Goal: Book appointment/travel/reservation

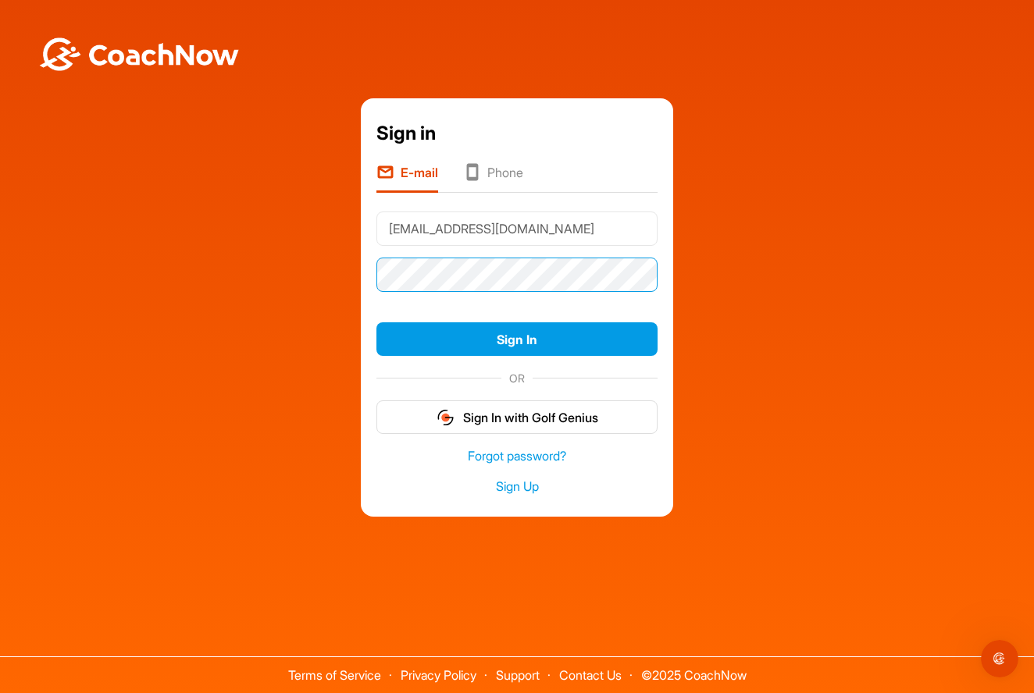
click at [517, 339] on button "Sign In" at bounding box center [516, 339] width 281 height 34
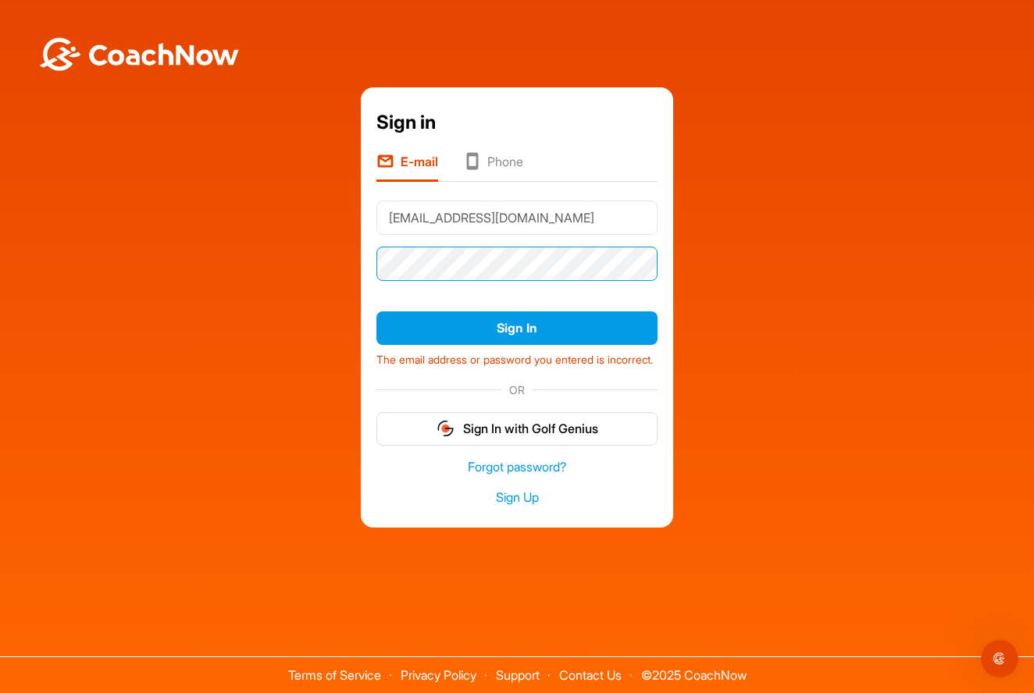
click at [517, 319] on button "Sign In" at bounding box center [516, 328] width 281 height 34
click at [201, 267] on div "Sign in E-mail Phone kdunton@me.com Sign In The email address or password you e…" at bounding box center [517, 307] width 1018 height 440
click at [517, 319] on button "Sign In" at bounding box center [516, 328] width 281 height 34
click at [340, 261] on div "Sign in E-mail Phone kdunton@me.com Sign In The email address or password you e…" at bounding box center [517, 307] width 1018 height 440
click at [293, 284] on div "Sign in E-mail Phone kdunton@me.com Sign In The email address or password you e…" at bounding box center [517, 307] width 1018 height 440
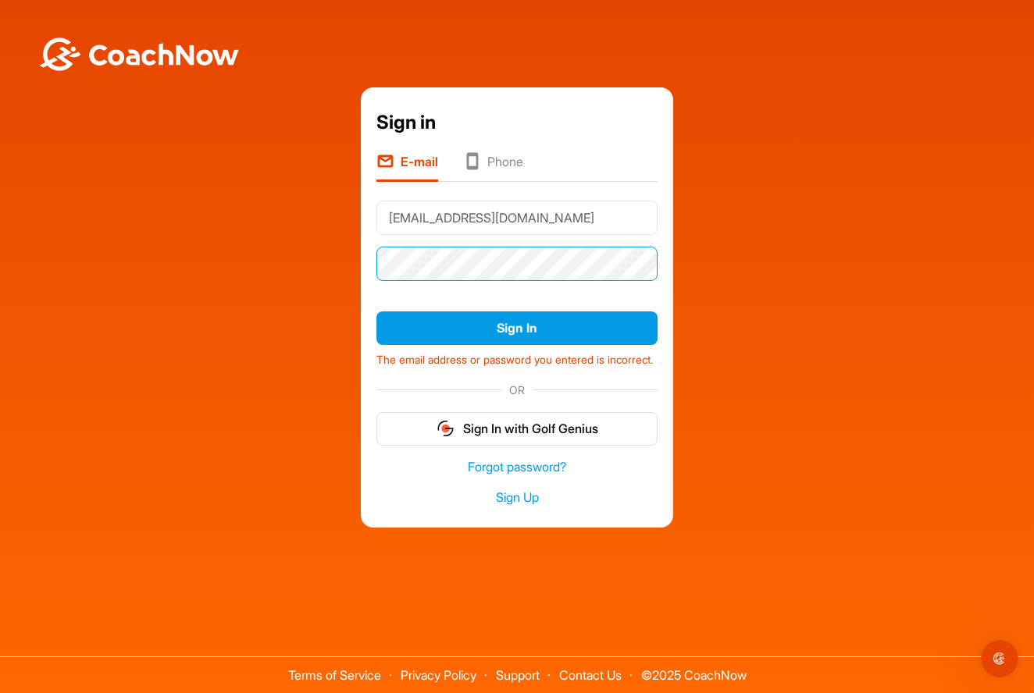
click at [517, 319] on button "Sign In" at bounding box center [516, 328] width 281 height 34
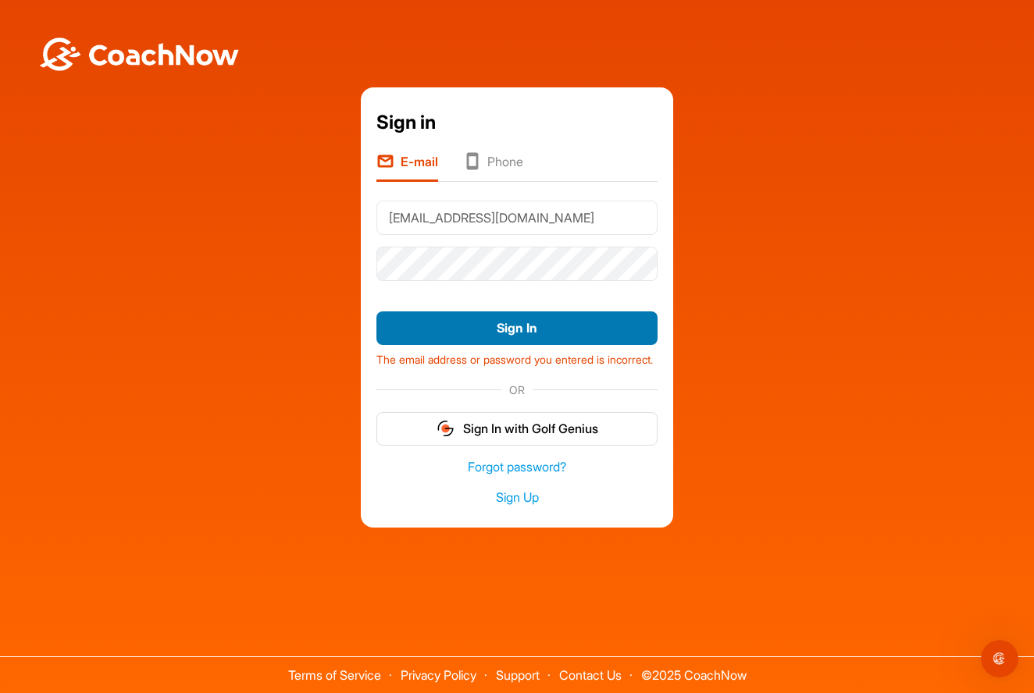
click at [541, 319] on button "Sign In" at bounding box center [516, 328] width 281 height 34
click at [481, 326] on button "Sign In" at bounding box center [516, 328] width 281 height 34
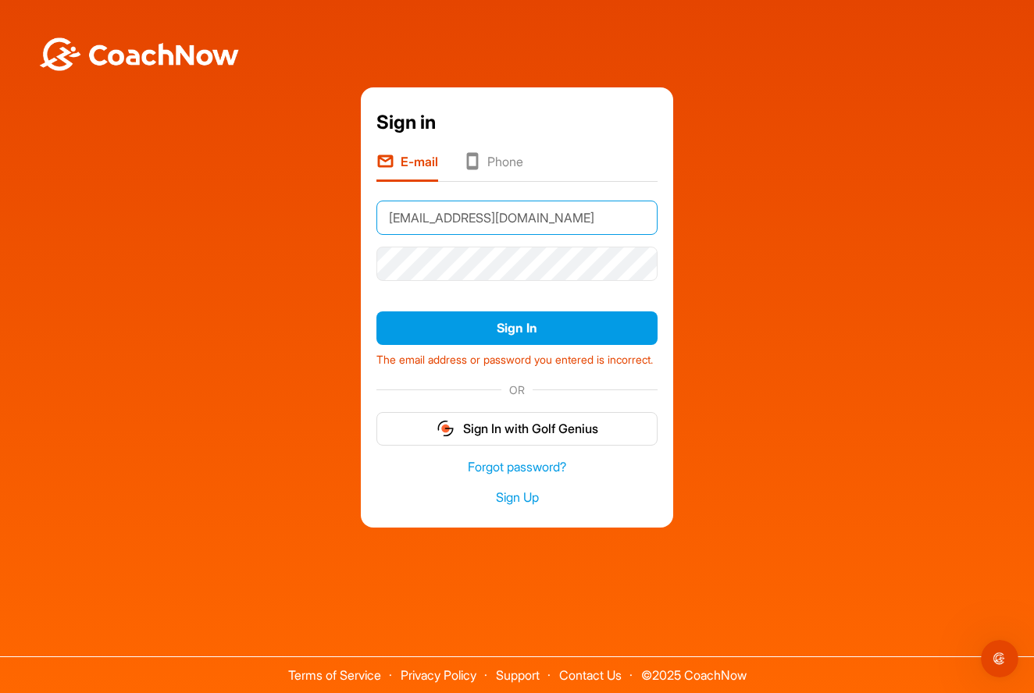
click at [503, 215] on input "[EMAIL_ADDRESS][DOMAIN_NAME]" at bounding box center [516, 218] width 281 height 34
click at [714, 183] on div "Sign in E-mail Phone kdunton@me.com Sign In The email address or password you e…" at bounding box center [517, 307] width 1018 height 440
drag, startPoint x: 499, startPoint y: 208, endPoint x: 351, endPoint y: 216, distance: 147.7
click at [351, 216] on div "Sign in E-mail Phone kdunton@me.com Sign In The email address or password you e…" at bounding box center [517, 307] width 1018 height 440
type input "[EMAIL_ADDRESS][DOMAIN_NAME]"
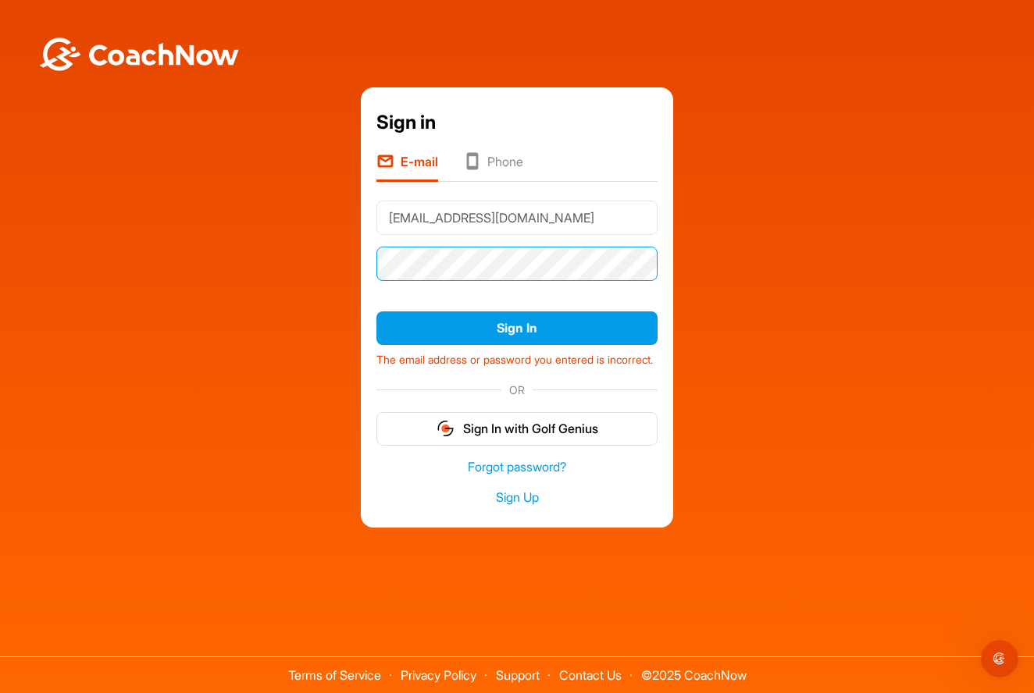
click at [321, 261] on div "Sign in E-mail Phone kdunton@me.com Sign In The email address or password you e…" at bounding box center [517, 307] width 1018 height 440
click at [517, 319] on button "Sign In" at bounding box center [516, 328] width 281 height 34
click at [336, 254] on div "Sign in E-mail Phone kdunton@me.com Sign In The email address or password you e…" at bounding box center [517, 307] width 1018 height 440
drag, startPoint x: 210, startPoint y: 0, endPoint x: 166, endPoint y: 241, distance: 245.1
click at [166, 241] on div "Sign in E-mail Phone kdunton@me.com Sign In The email address or password you e…" at bounding box center [517, 307] width 1018 height 440
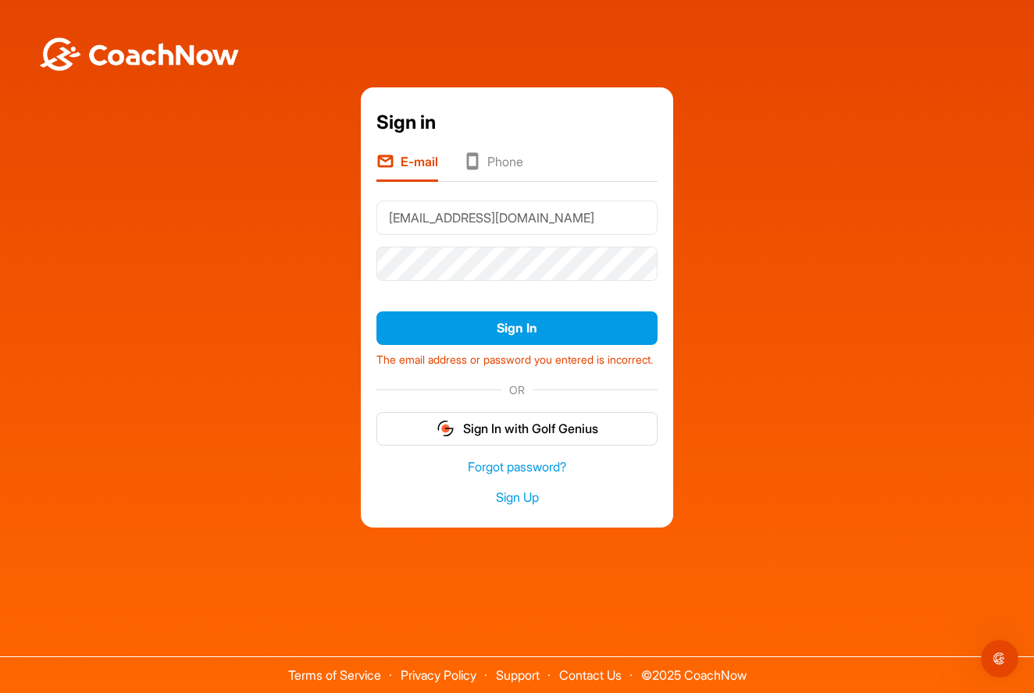
click at [306, 146] on div "Sign in E-mail Phone kdunton@me.com Sign In The email address or password you e…" at bounding box center [517, 307] width 1018 height 440
click at [351, 259] on div "Sign in E-mail Phone kdunton@me.com Sign In The email address or password you e…" at bounding box center [517, 307] width 1018 height 440
click at [517, 319] on button "Sign In" at bounding box center [516, 328] width 281 height 34
click at [483, 153] on li "Phone" at bounding box center [493, 167] width 60 height 30
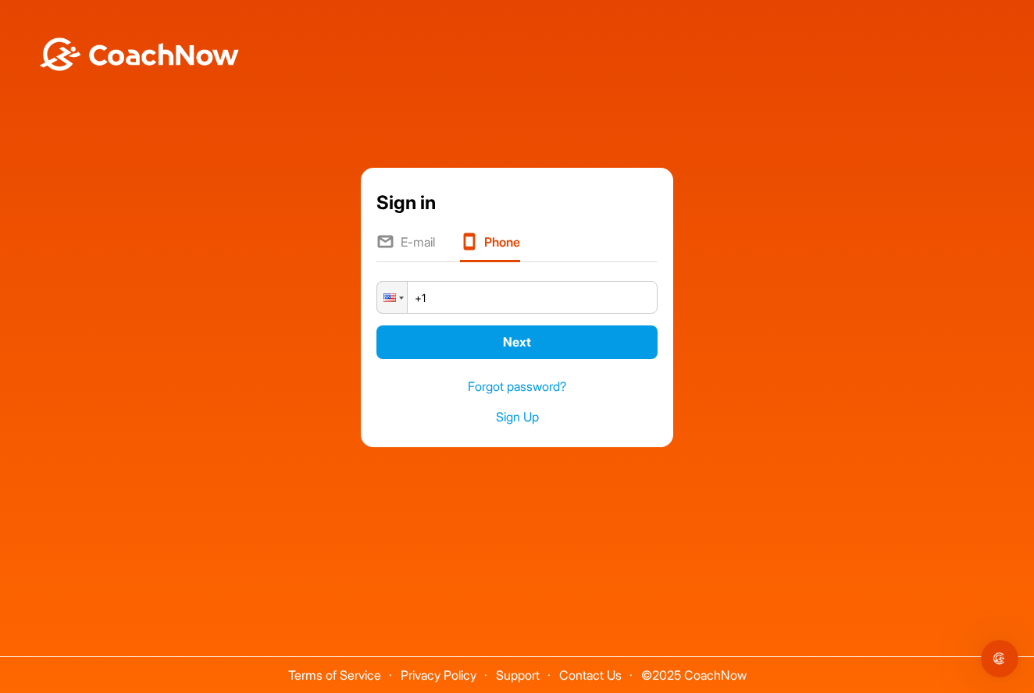
click at [404, 241] on li "E-mail" at bounding box center [405, 248] width 59 height 30
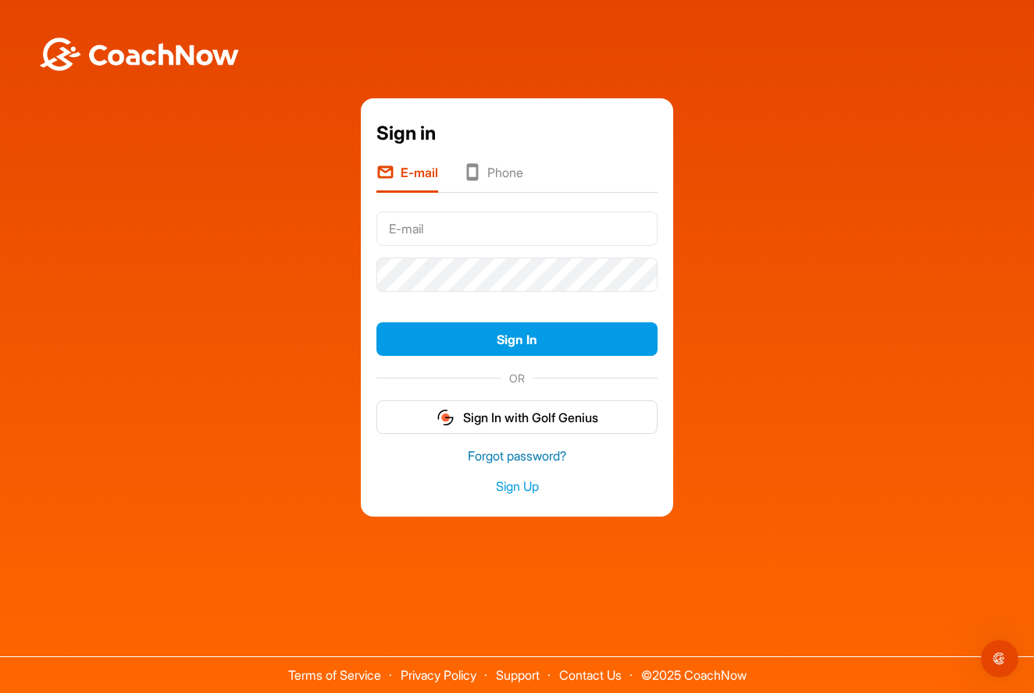
click at [496, 453] on link "Forgot password?" at bounding box center [516, 456] width 281 height 18
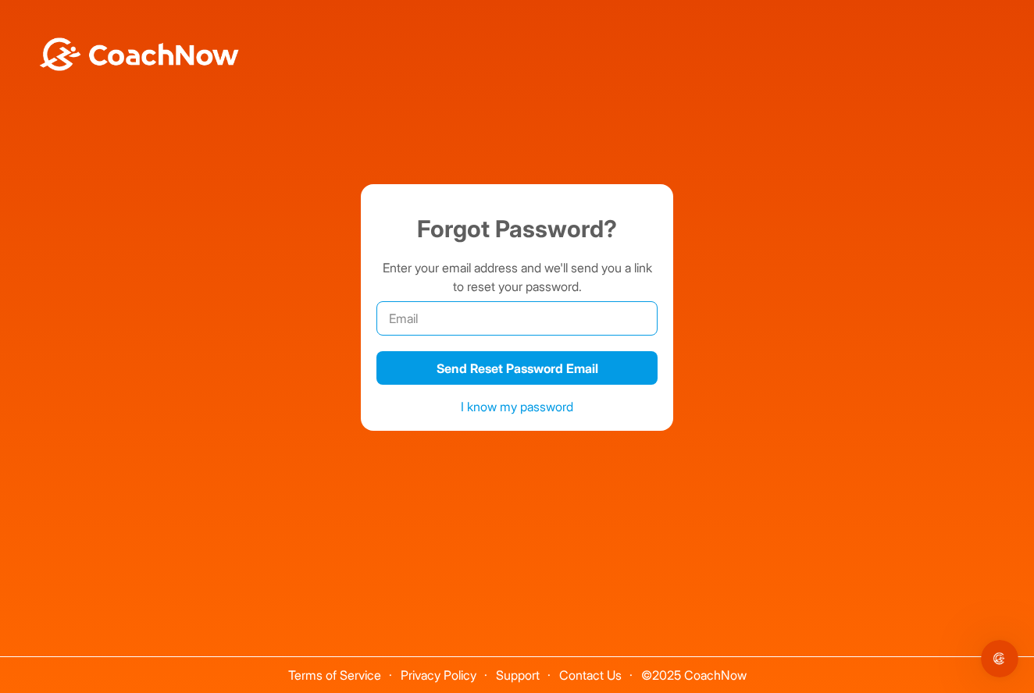
click at [419, 326] on input "email" at bounding box center [516, 318] width 281 height 34
type input "[EMAIL_ADDRESS][DOMAIN_NAME]"
click at [517, 368] on button "Send Reset Password Email" at bounding box center [516, 368] width 281 height 34
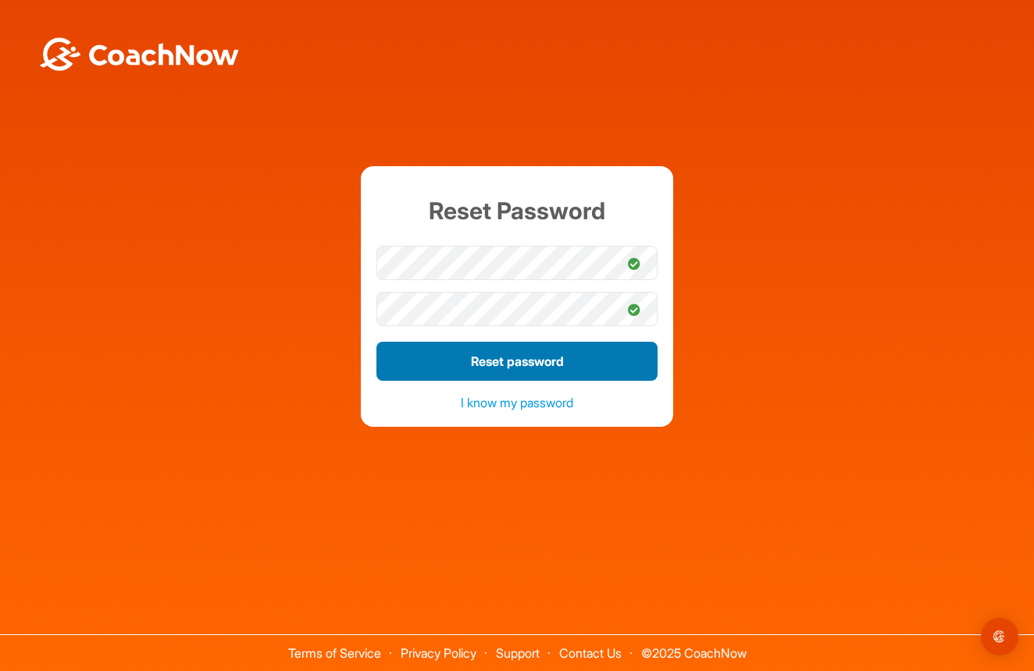
click at [405, 368] on button "Reset password" at bounding box center [516, 361] width 281 height 39
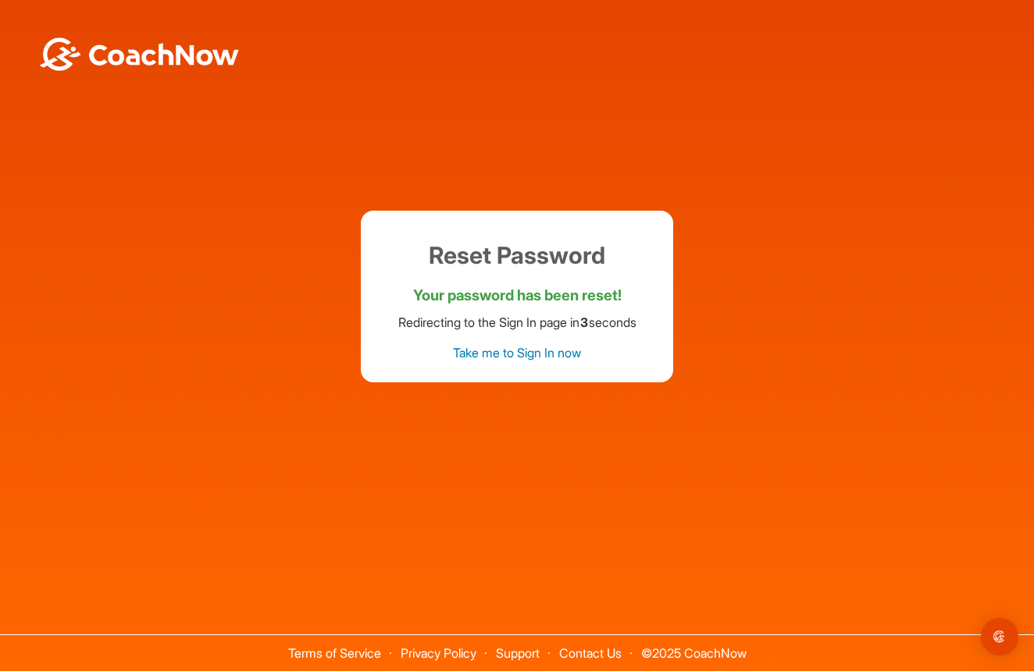
click at [549, 358] on link "Take me to Sign In now" at bounding box center [517, 353] width 128 height 16
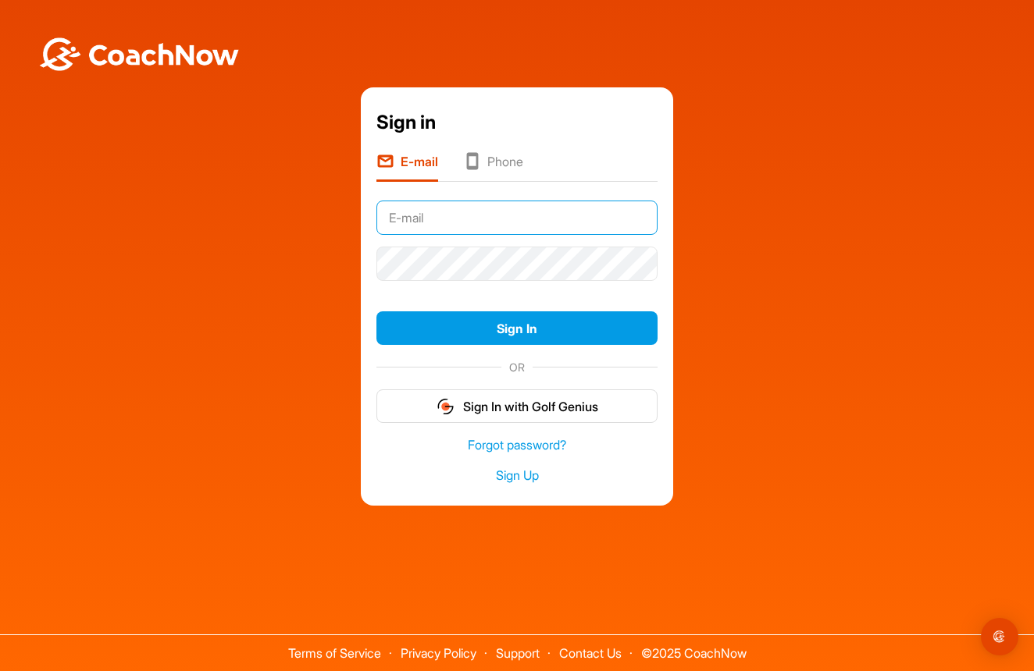
type input "[EMAIL_ADDRESS][DOMAIN_NAME]"
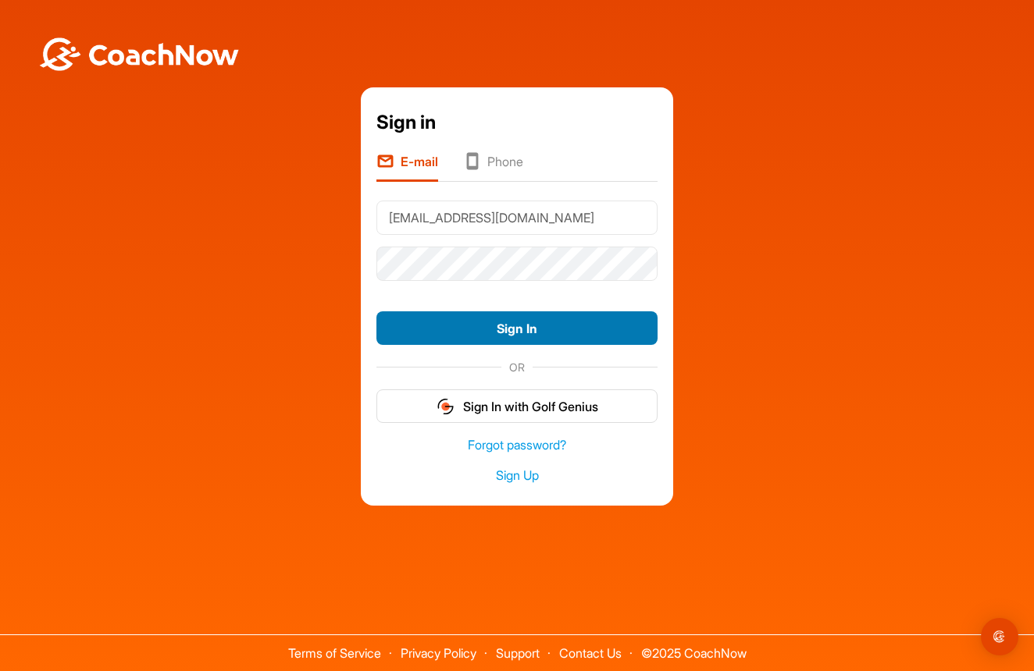
click at [451, 326] on button "Sign In" at bounding box center [516, 328] width 281 height 34
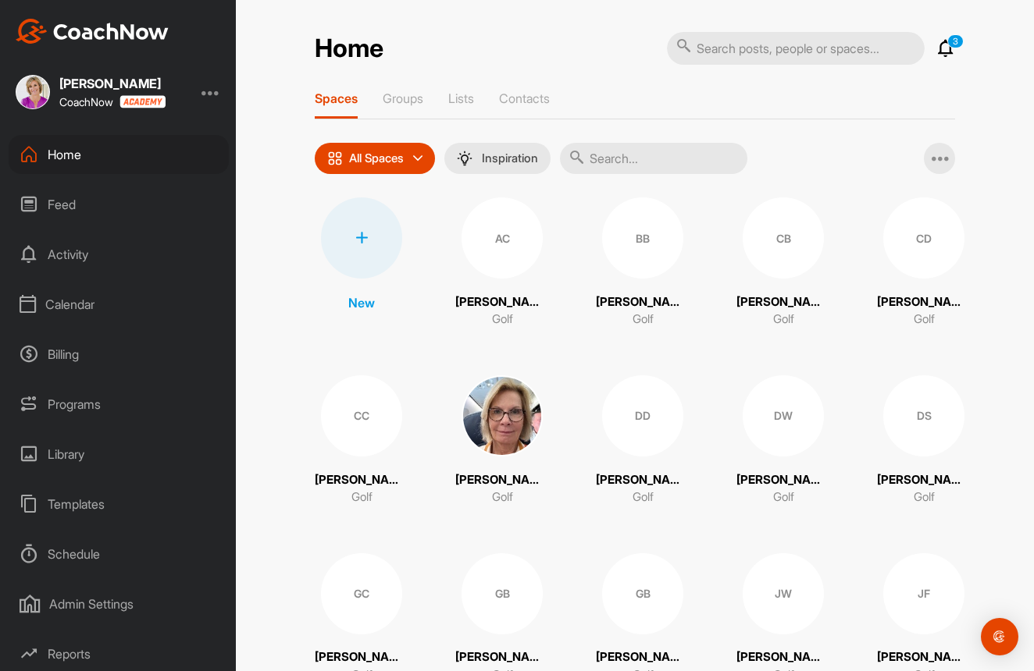
click at [79, 304] on div "Calendar" at bounding box center [119, 304] width 220 height 39
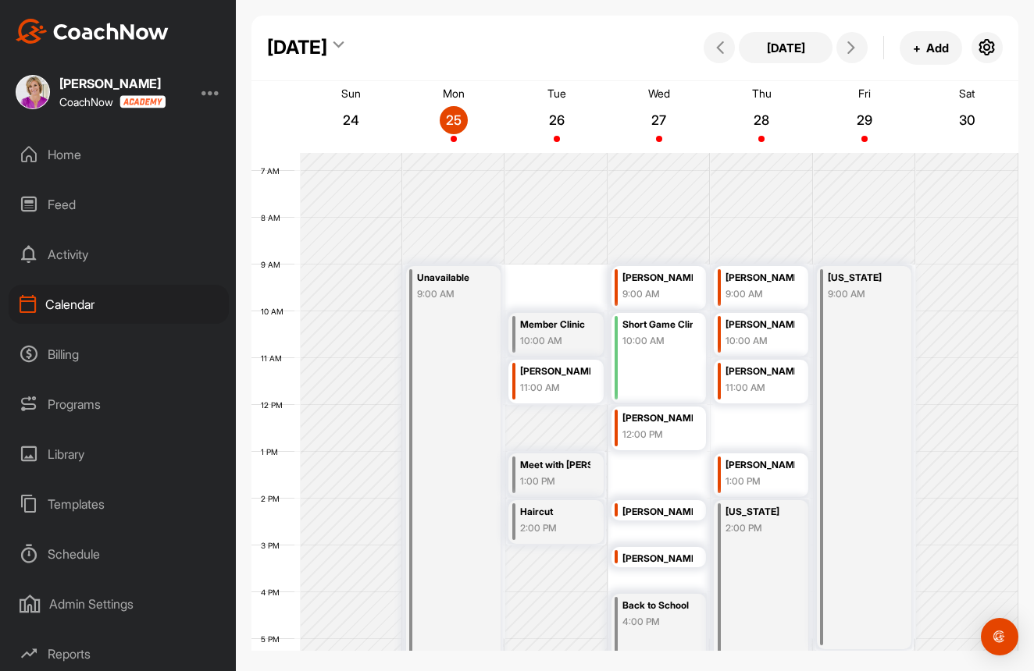
scroll to position [311, 0]
click at [526, 300] on div "12 AM 1 AM 2 AM 3 AM 4 AM 5 AM 6 AM 7 AM 8 AM 9 AM 10 AM 11 AM 12 PM 1 PM 2 PM …" at bounding box center [634, 404] width 767 height 1124
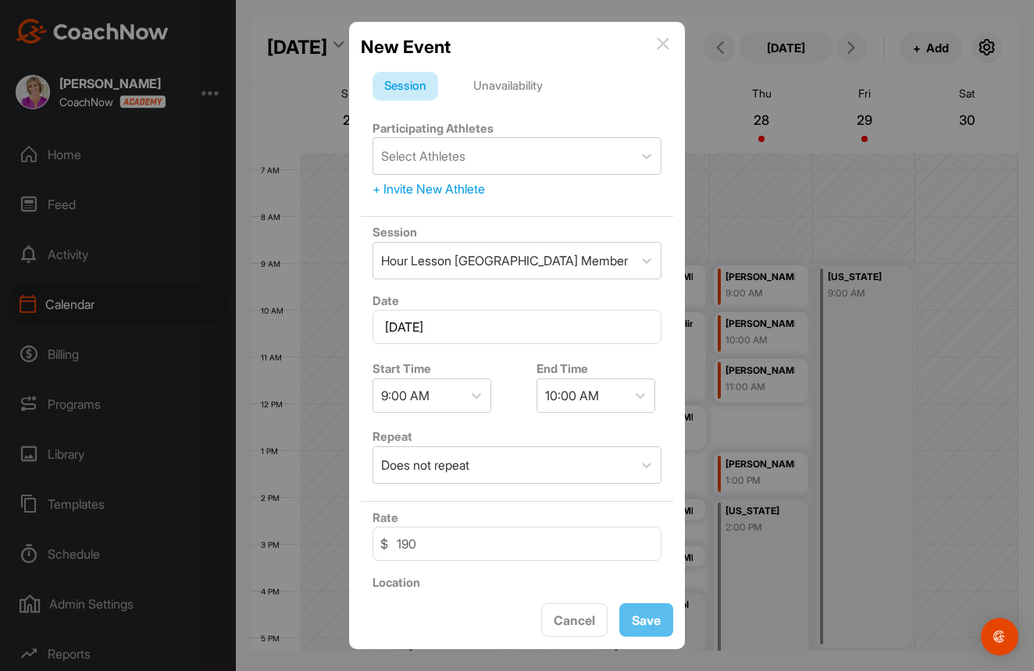
click at [665, 43] on img at bounding box center [663, 43] width 12 height 12
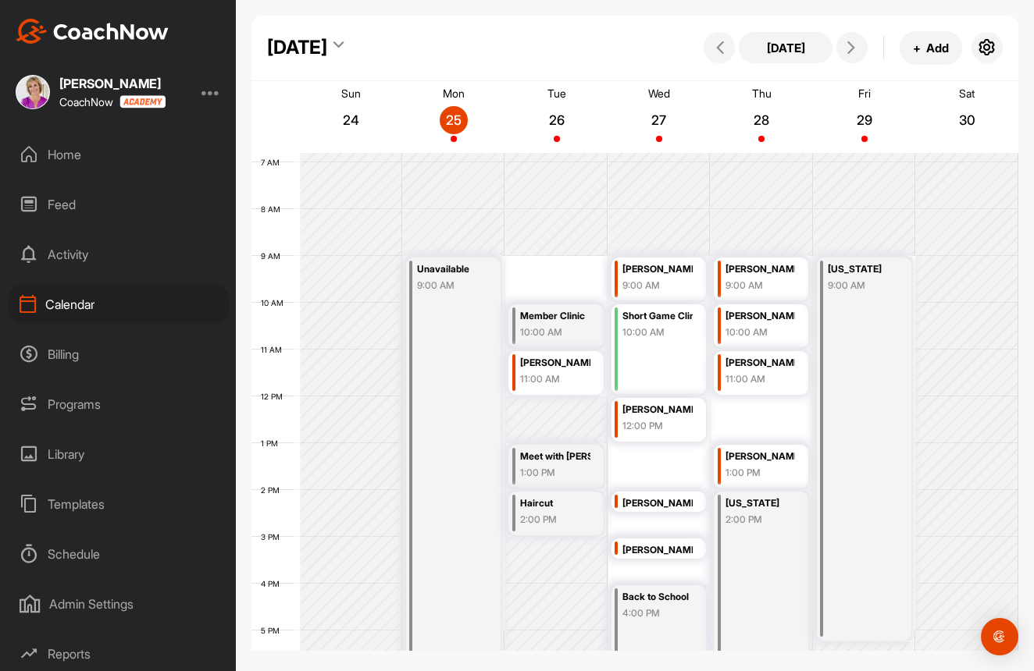
scroll to position [327, 0]
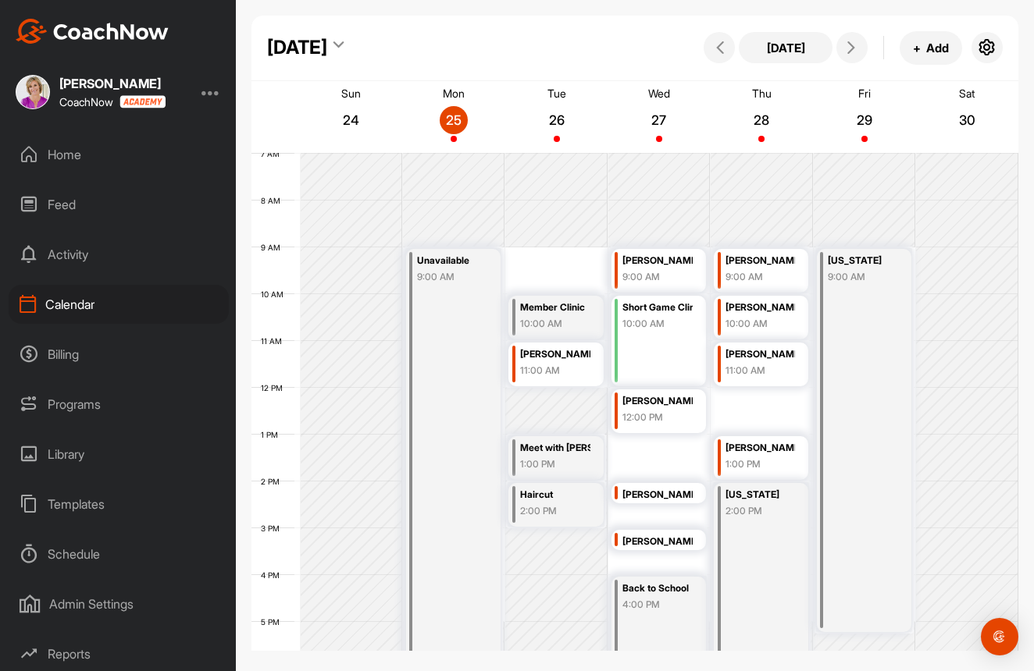
click at [632, 536] on div "[PERSON_NAME] and" at bounding box center [657, 542] width 70 height 18
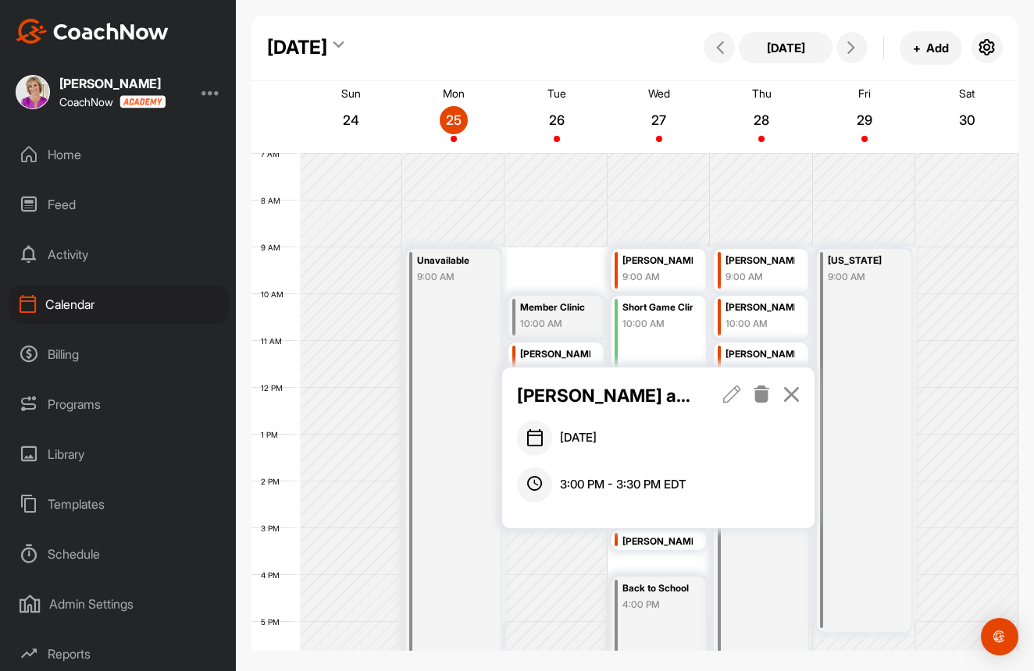
click at [788, 394] on icon at bounding box center [791, 394] width 18 height 17
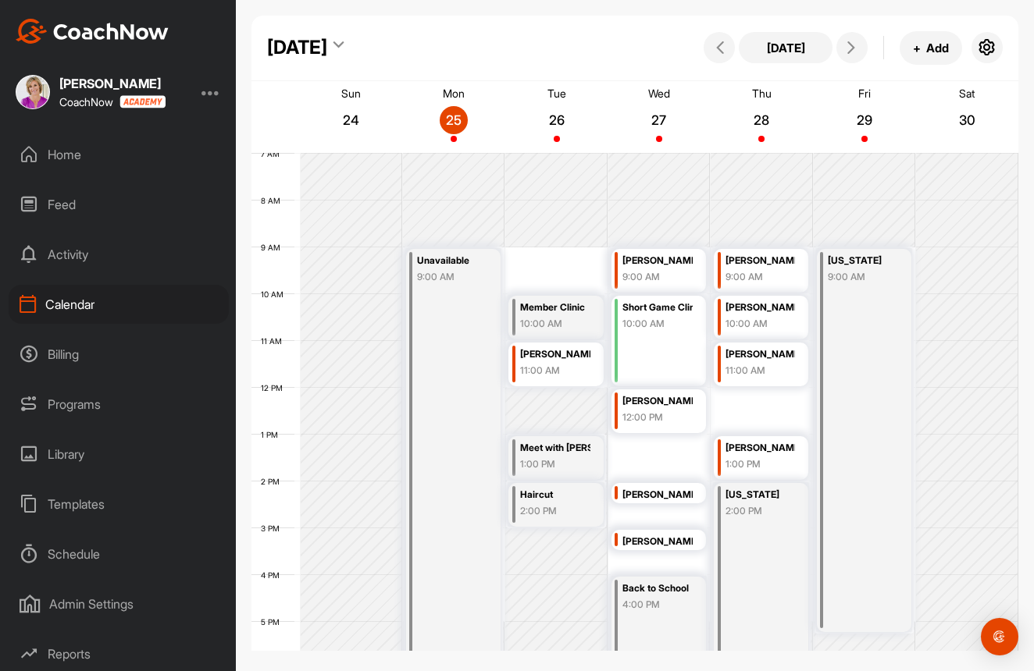
click at [652, 546] on div "[PERSON_NAME] and" at bounding box center [657, 542] width 70 height 18
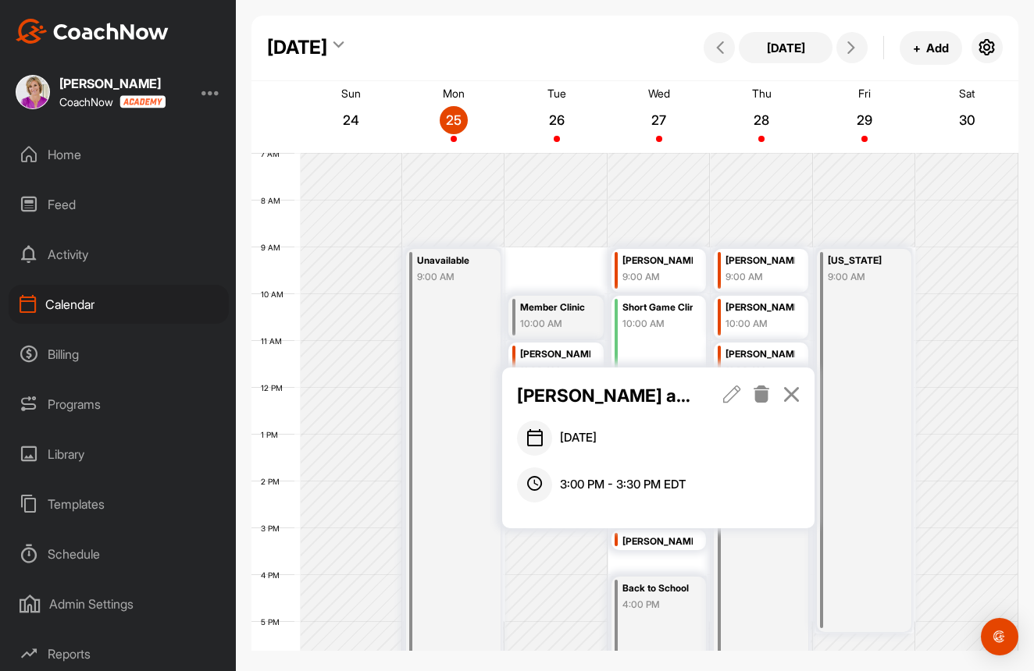
click at [731, 397] on icon at bounding box center [732, 394] width 18 height 17
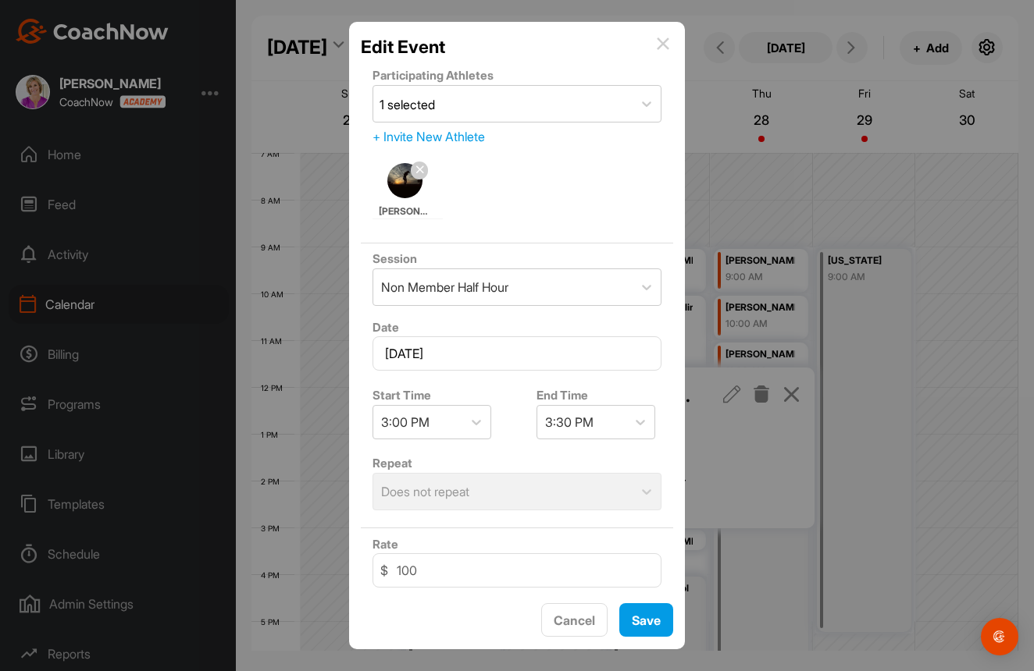
click at [397, 181] on img at bounding box center [404, 180] width 35 height 35
click at [409, 181] on img at bounding box center [404, 180] width 35 height 35
click at [407, 183] on img at bounding box center [404, 180] width 35 height 35
click at [657, 46] on img at bounding box center [663, 43] width 12 height 12
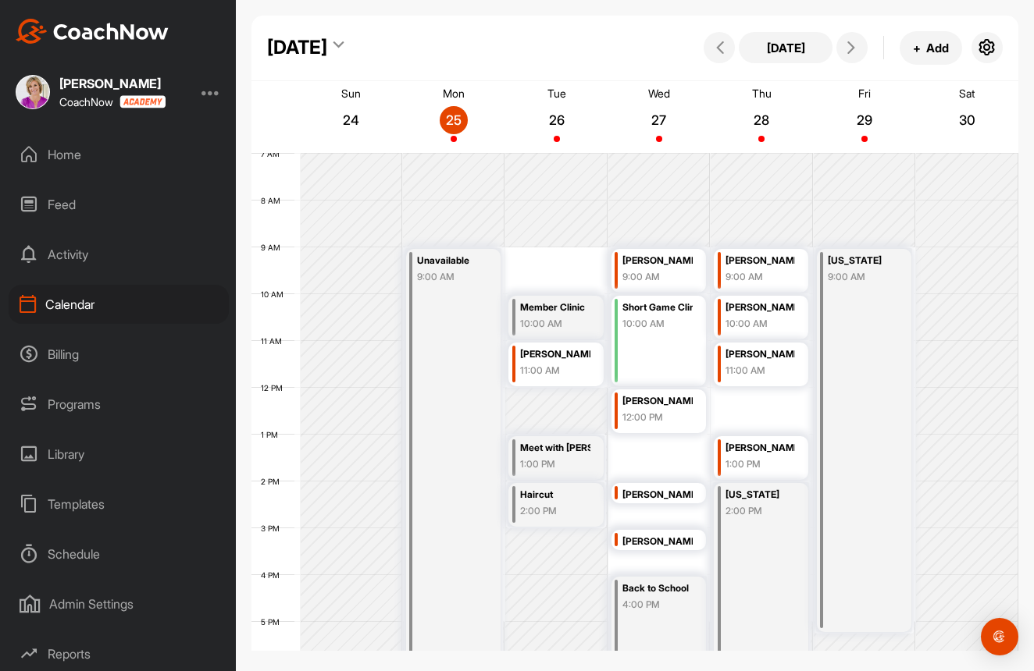
drag, startPoint x: 757, startPoint y: 487, endPoint x: 757, endPoint y: 504, distance: 16.4
click at [757, 504] on div "Michigan 2:00 PM" at bounding box center [760, 502] width 70 height 32
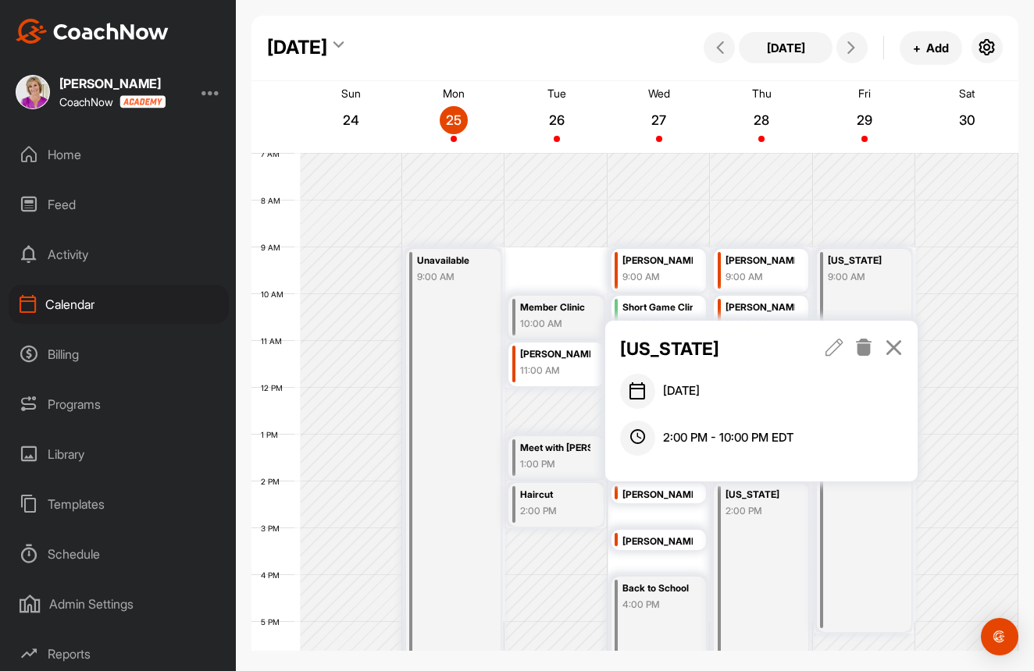
click at [893, 347] on icon at bounding box center [893, 347] width 18 height 17
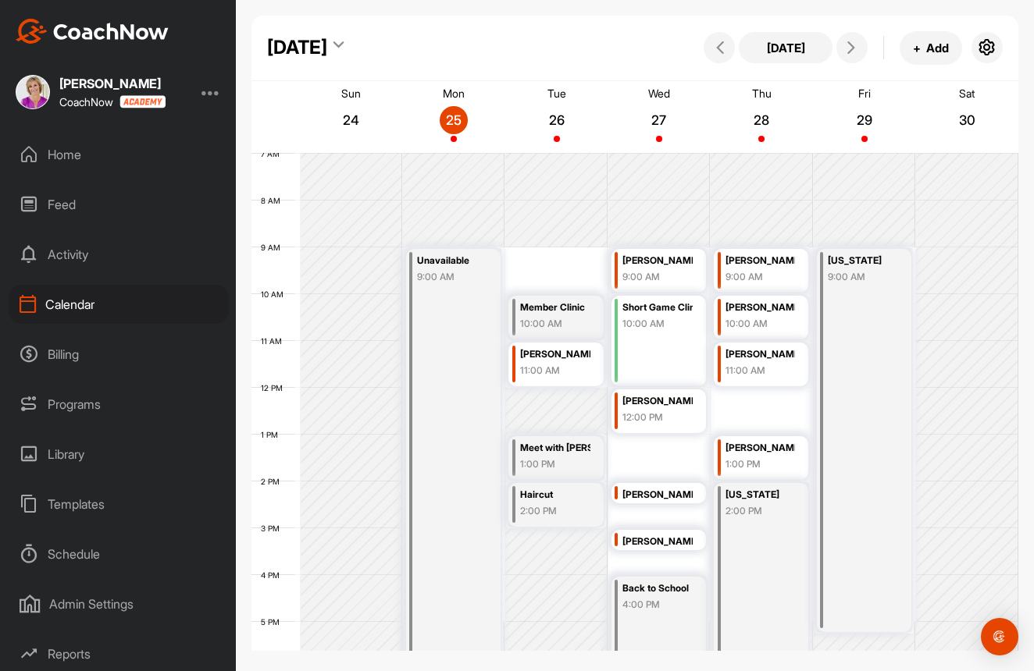
drag, startPoint x: 746, startPoint y: 454, endPoint x: 746, endPoint y: 465, distance: 11.7
click at [746, 465] on div "Michael Sinkus 1:00 PM" at bounding box center [760, 456] width 70 height 35
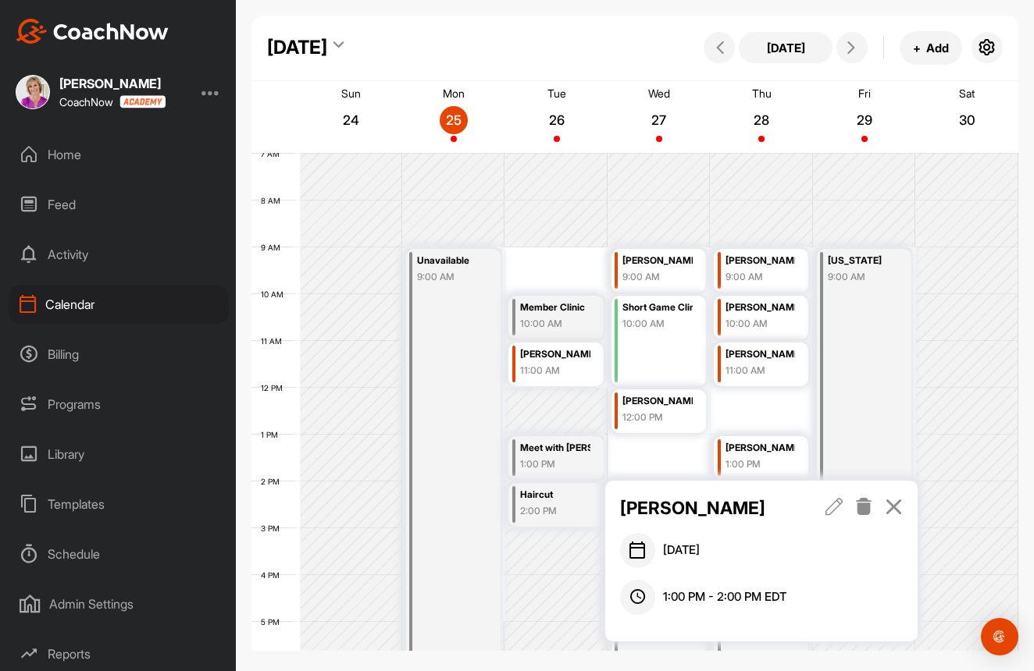
click at [826, 514] on icon at bounding box center [834, 506] width 18 height 17
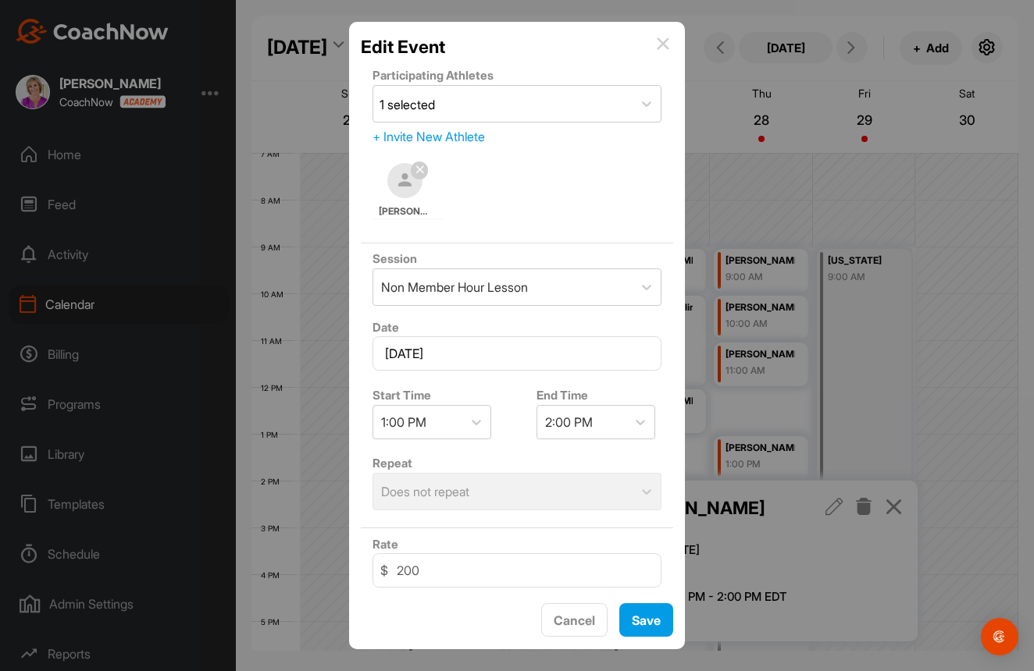
scroll to position [0, 0]
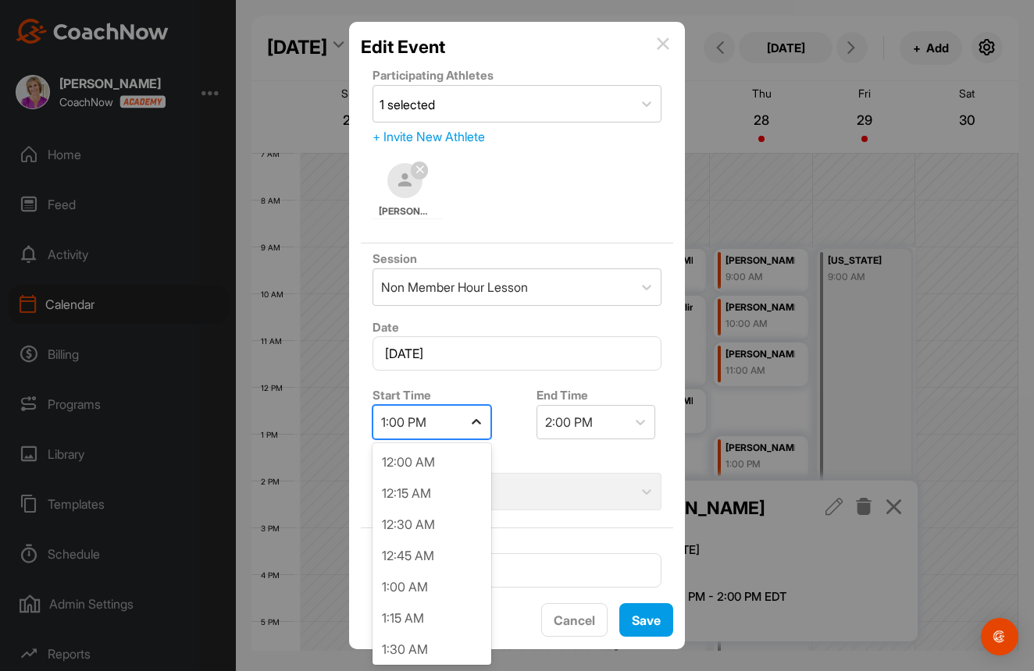
click at [473, 425] on icon at bounding box center [476, 423] width 16 height 16
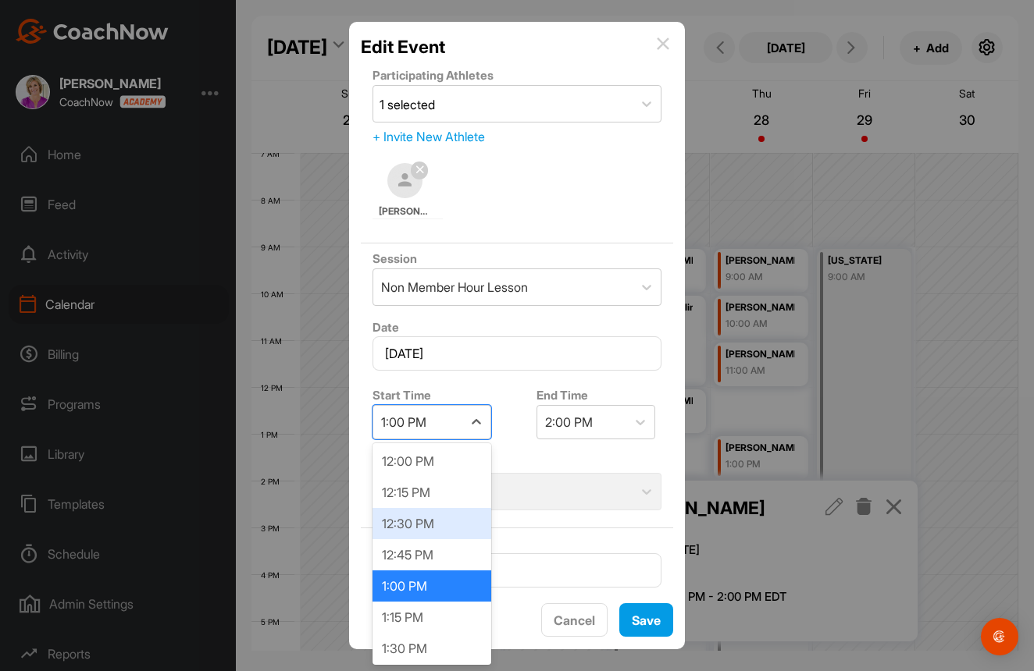
scroll to position [1500, 0]
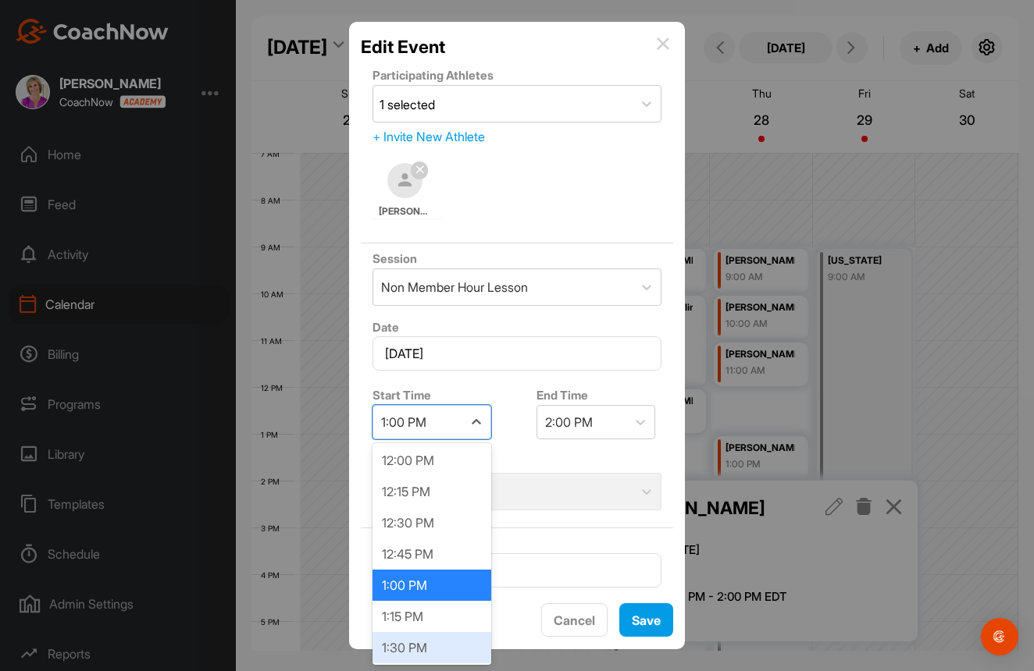
click at [419, 636] on div "1:30 PM" at bounding box center [431, 647] width 119 height 31
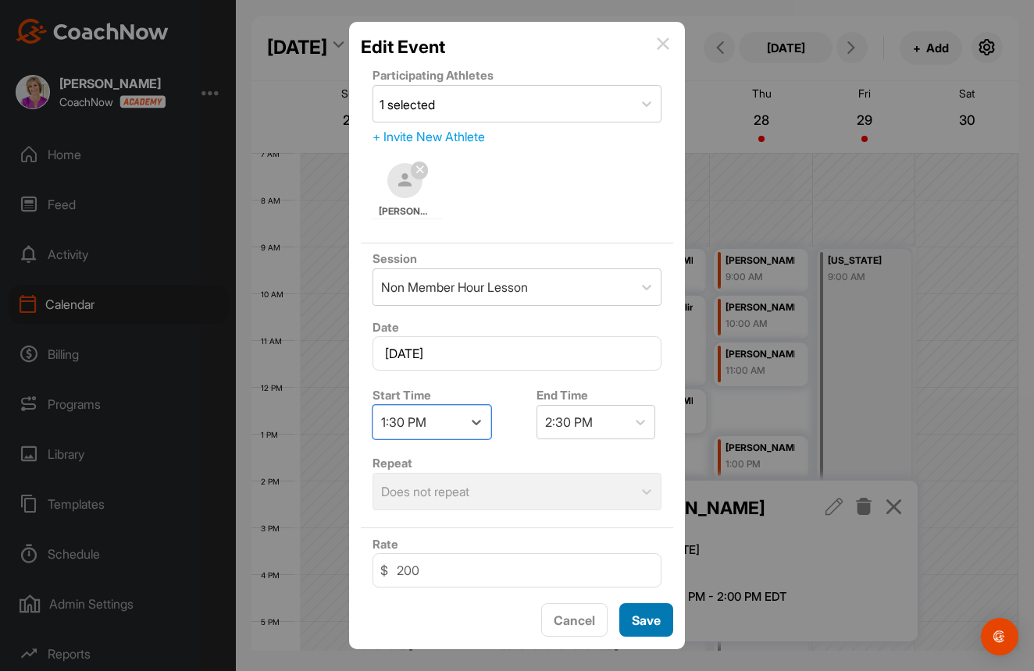
click at [648, 618] on button "Save" at bounding box center [646, 620] width 54 height 34
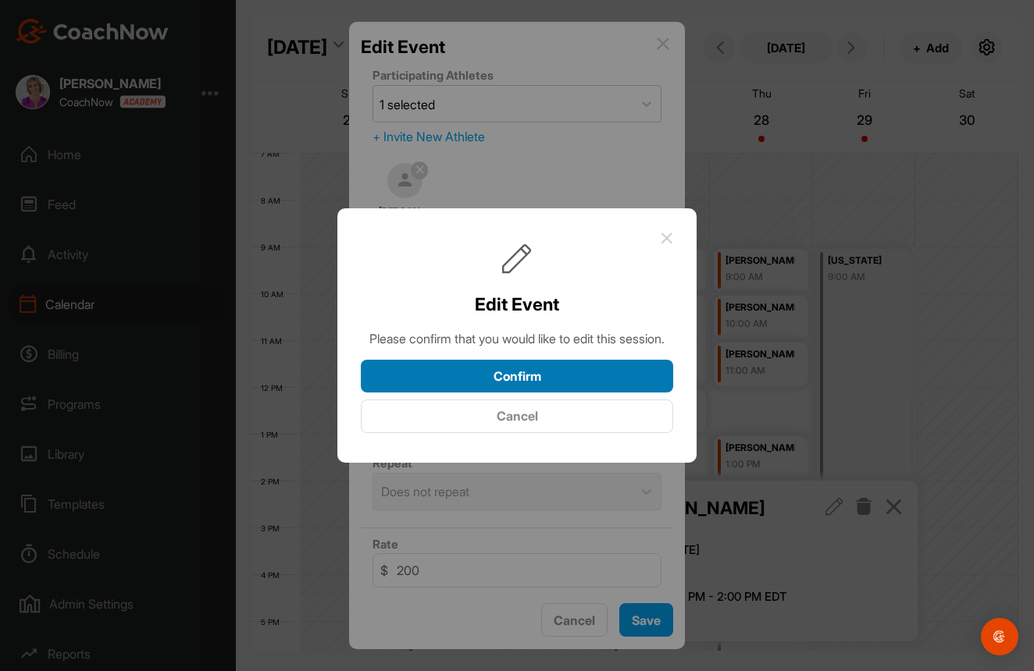
click at [588, 373] on button "Confirm" at bounding box center [517, 377] width 312 height 34
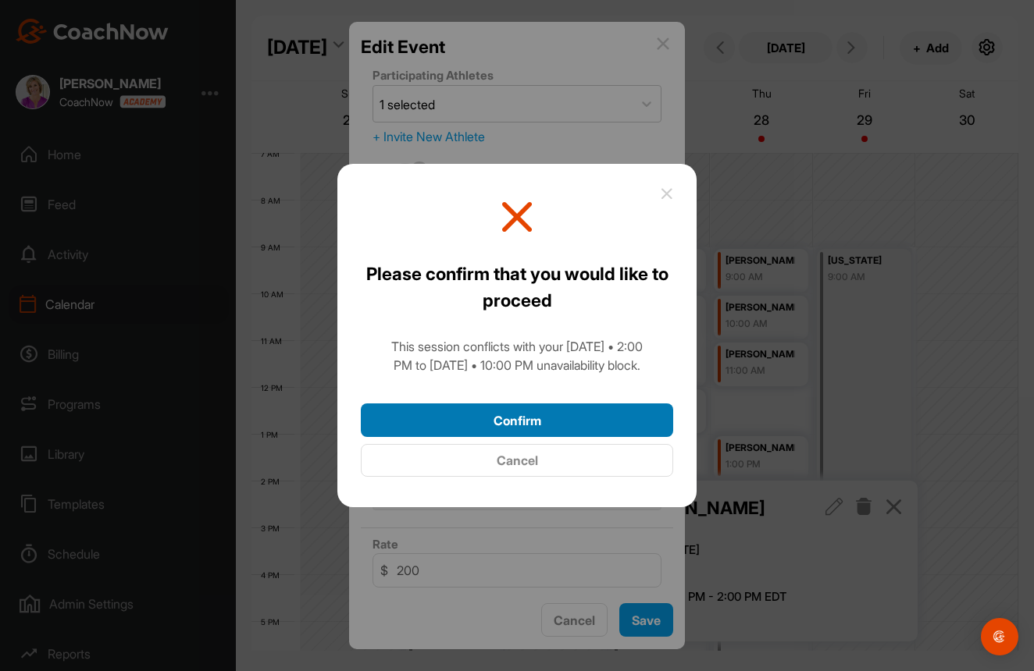
click at [517, 413] on button "Confirm" at bounding box center [517, 421] width 312 height 34
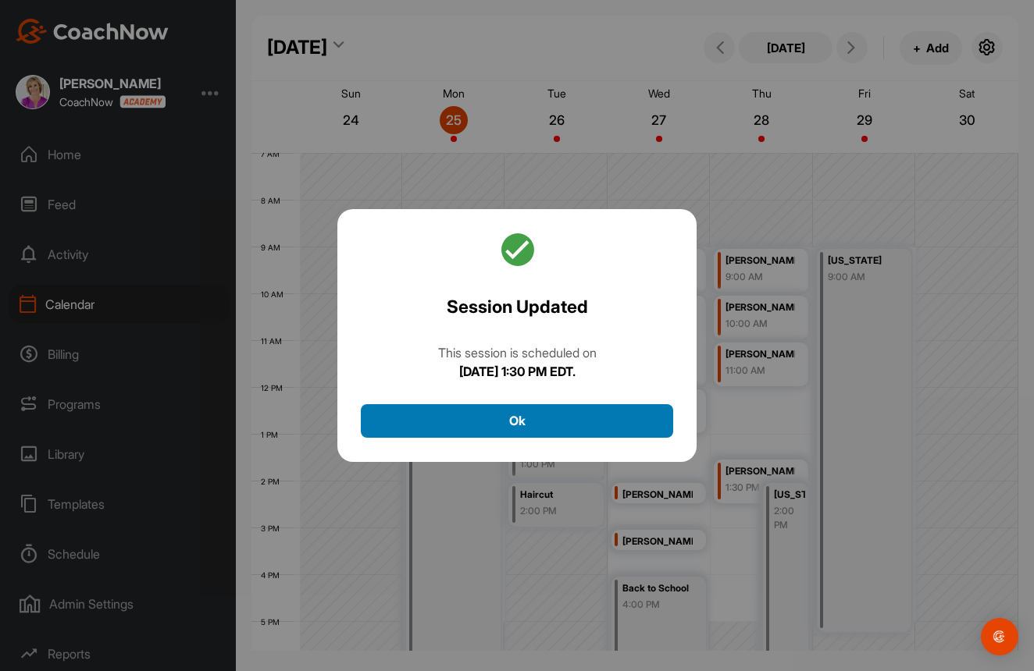
click at [530, 415] on button "Ok" at bounding box center [517, 421] width 312 height 34
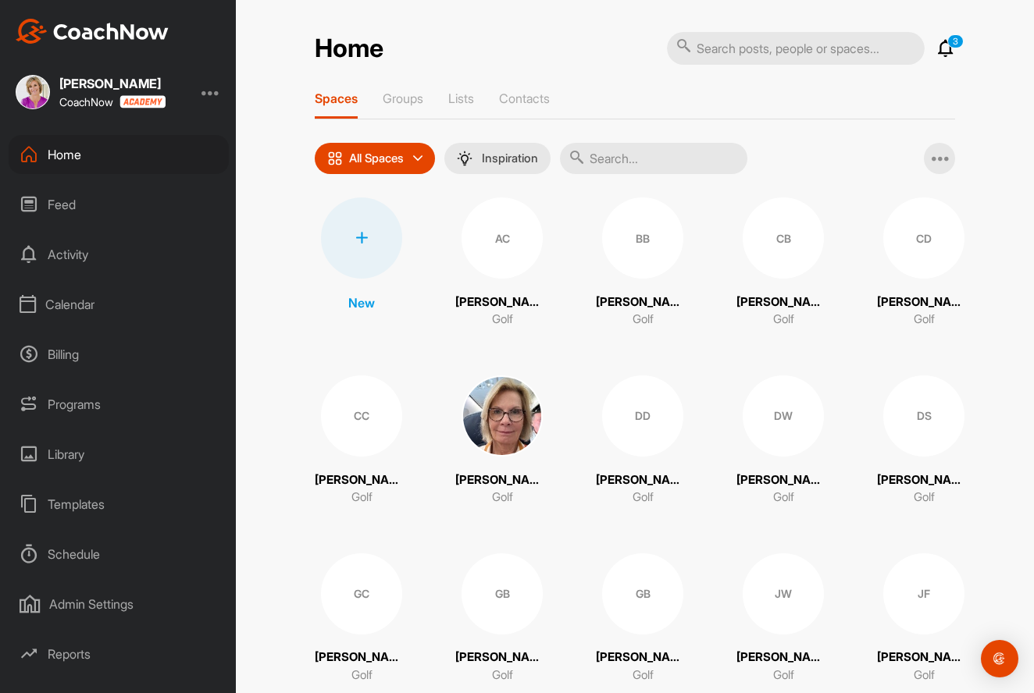
click at [69, 297] on div "Calendar" at bounding box center [119, 304] width 220 height 39
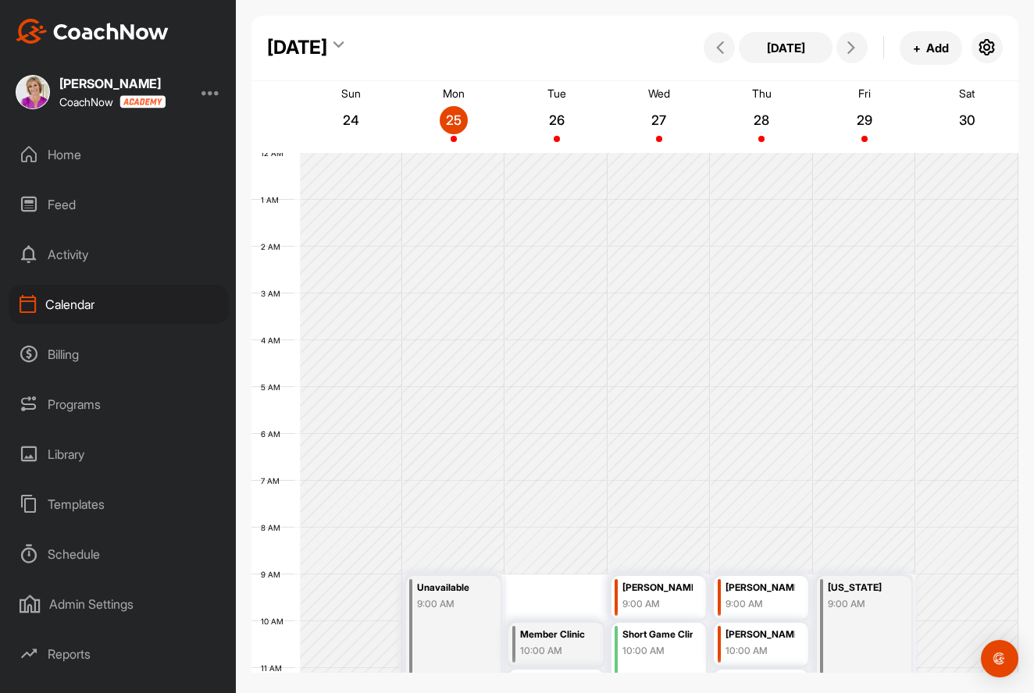
scroll to position [270, 0]
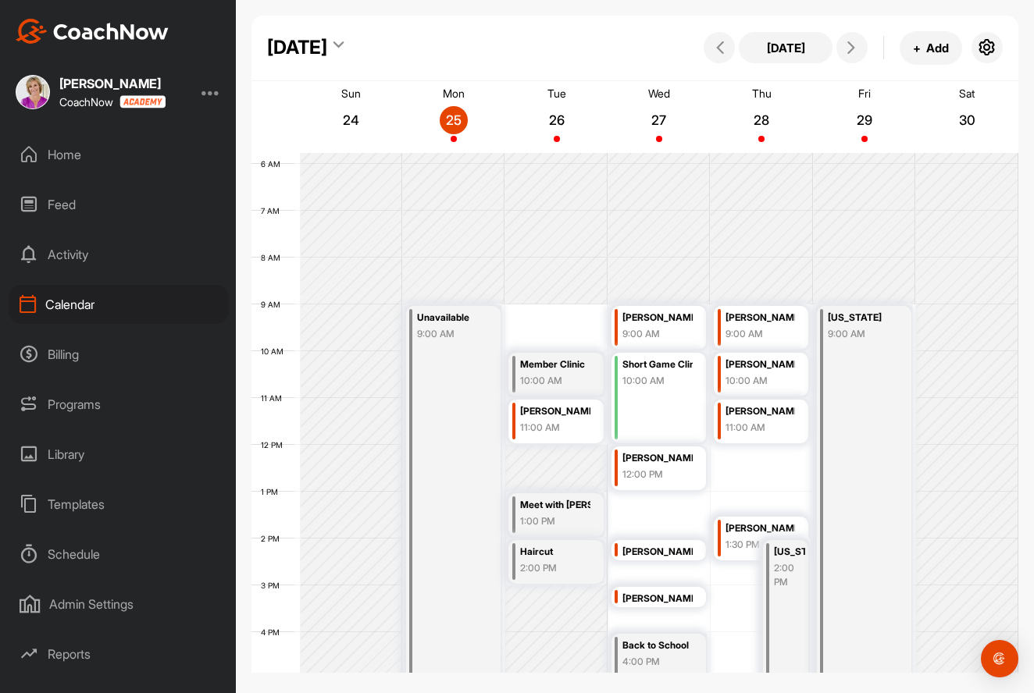
click at [38, 405] on div "Programs" at bounding box center [119, 404] width 220 height 39
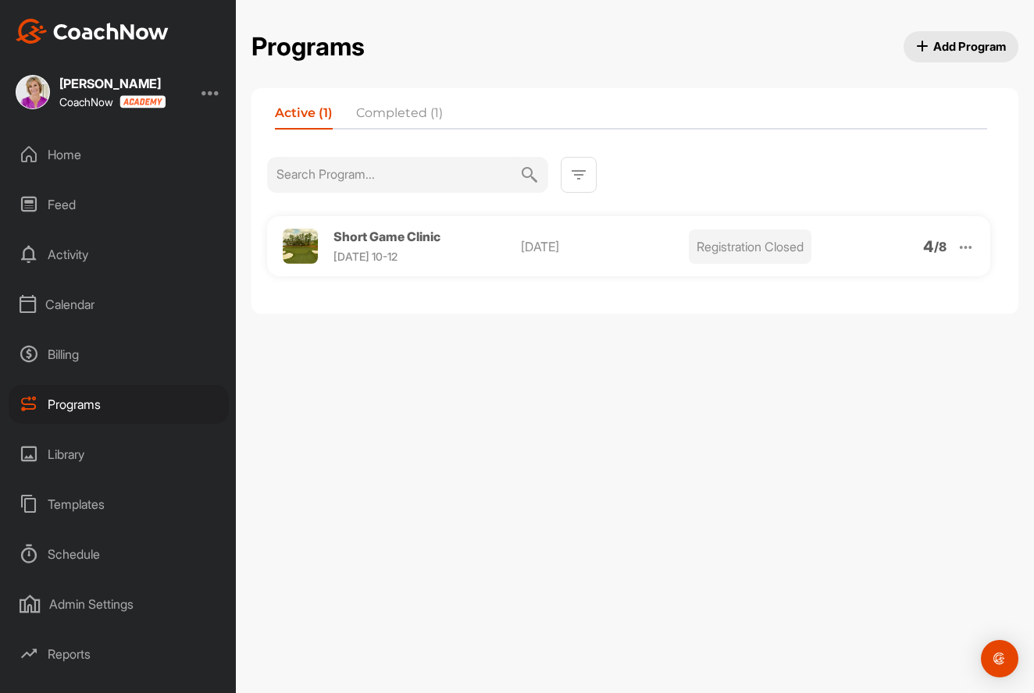
click at [54, 158] on div "Home" at bounding box center [119, 154] width 220 height 39
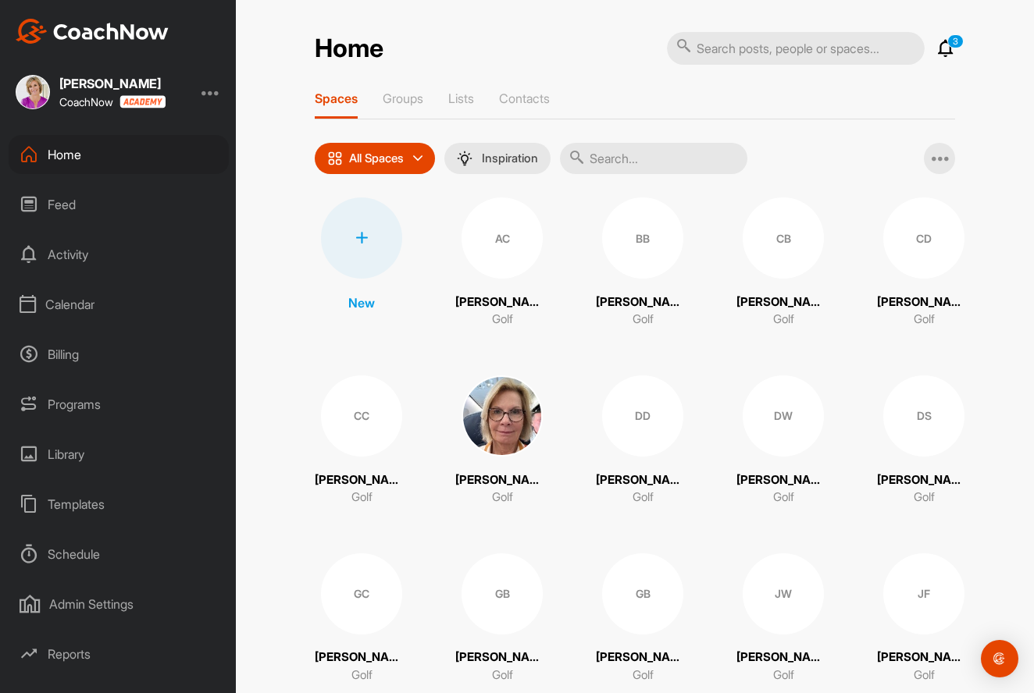
click at [54, 211] on div "Feed" at bounding box center [119, 204] width 220 height 39
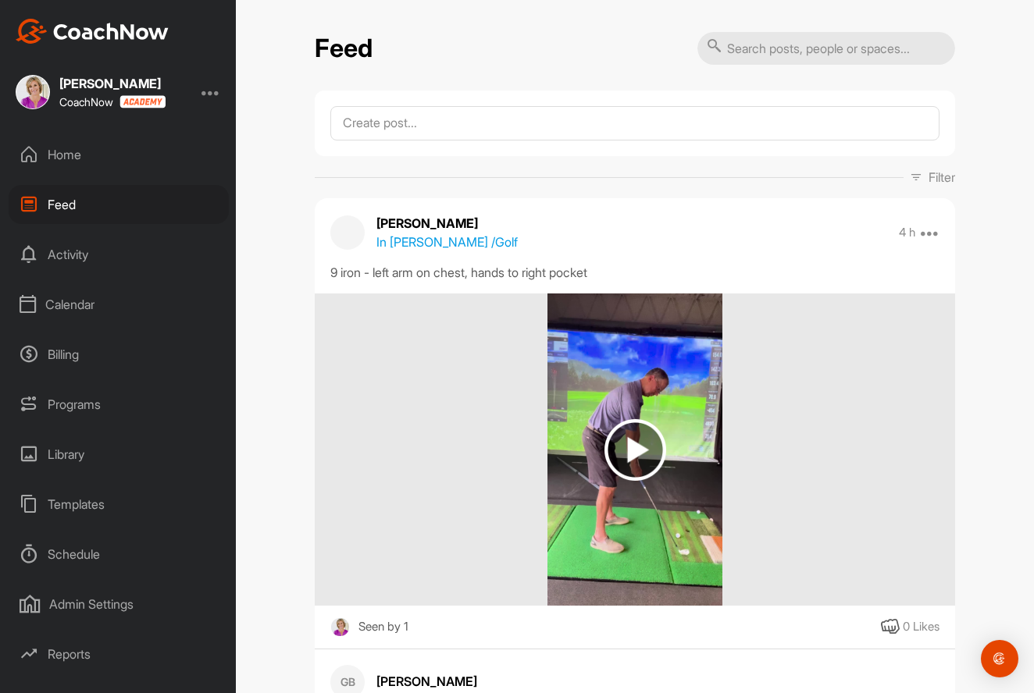
click at [65, 256] on div "Activity" at bounding box center [119, 254] width 220 height 39
